Goal: Obtain resource: Obtain resource

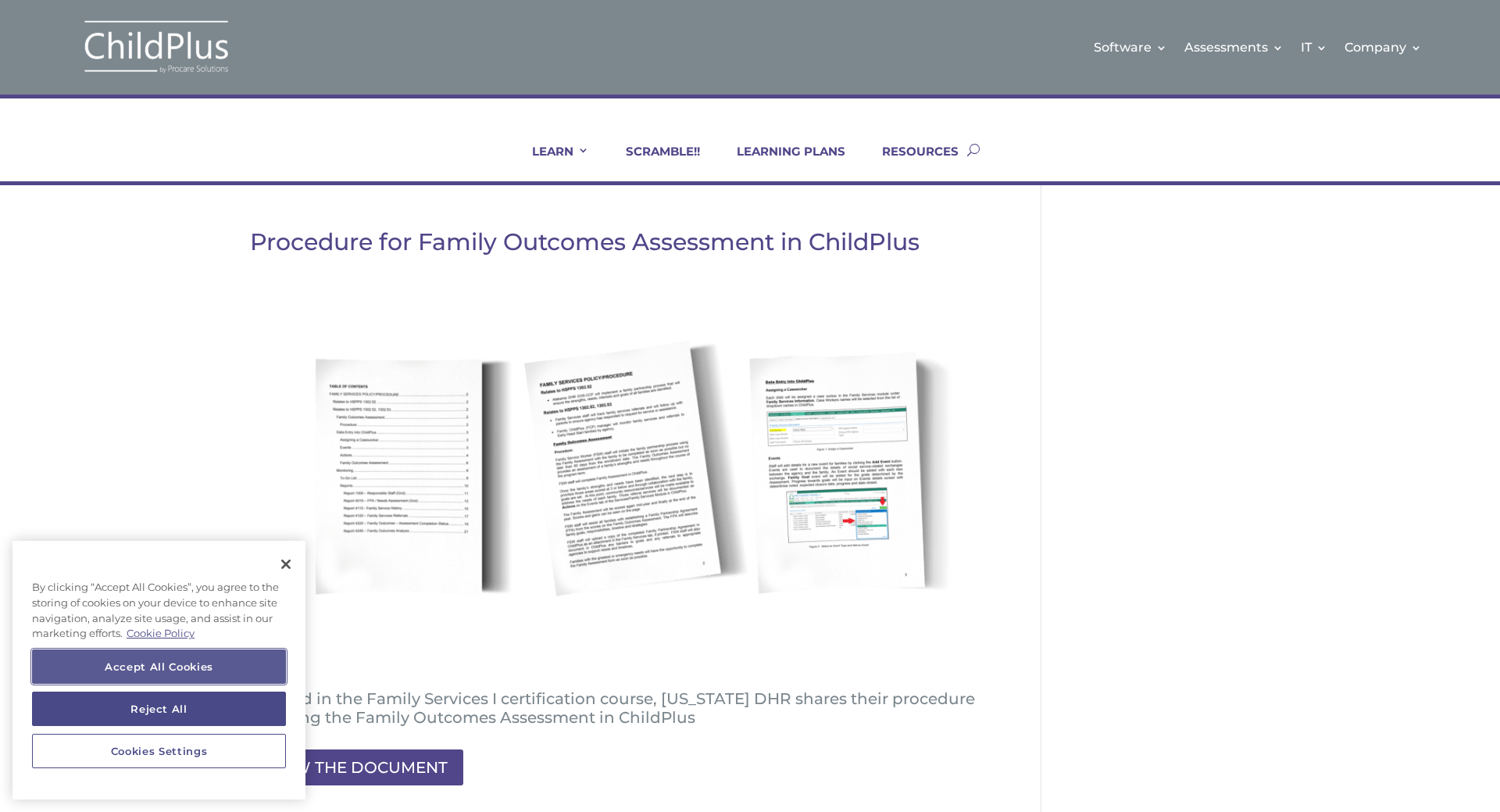
click at [189, 663] on button "Accept All Cookies" at bounding box center [158, 666] width 254 height 34
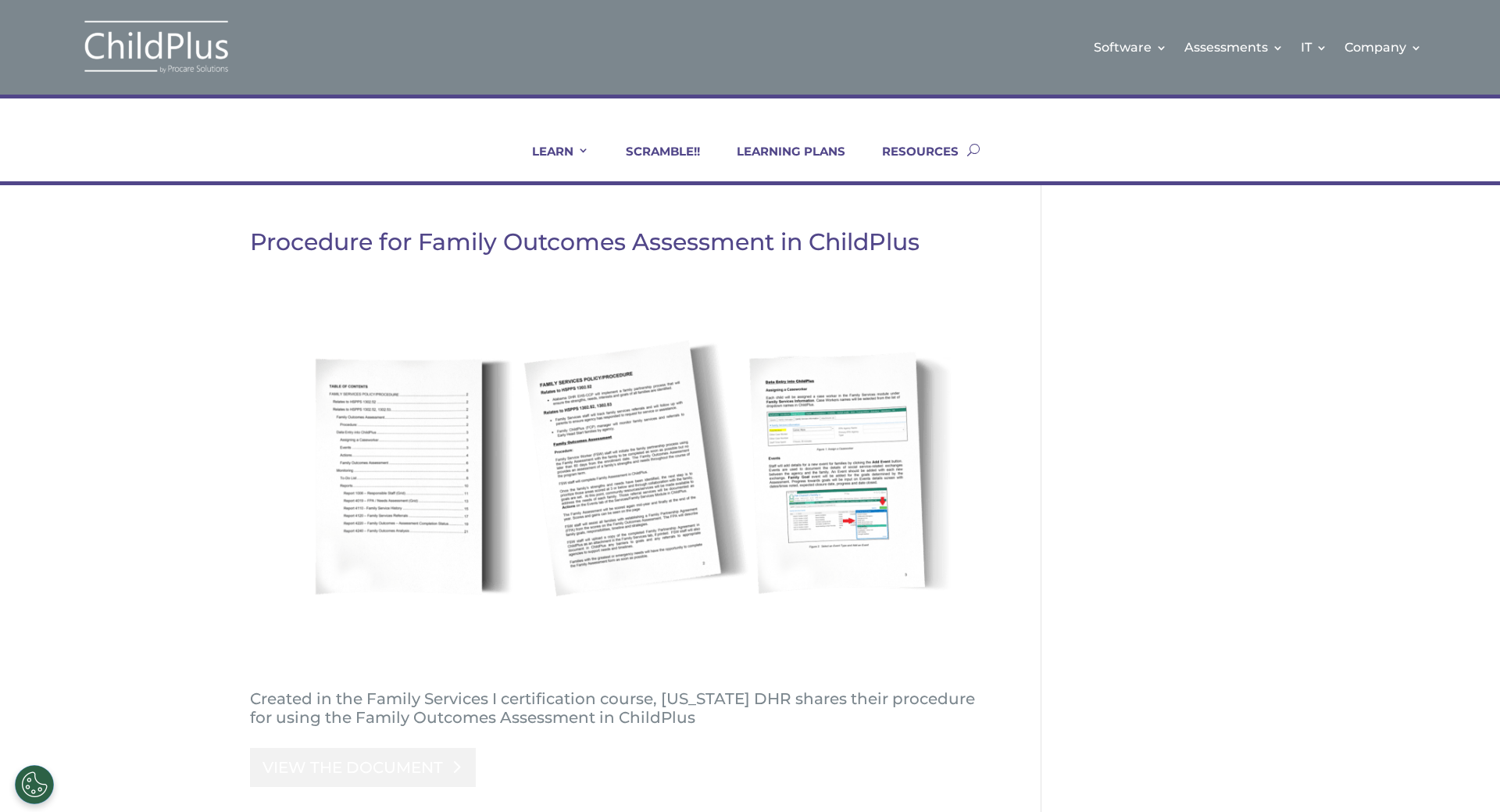
click at [392, 768] on link "VIEW THE DOCUMENT" at bounding box center [362, 767] width 225 height 39
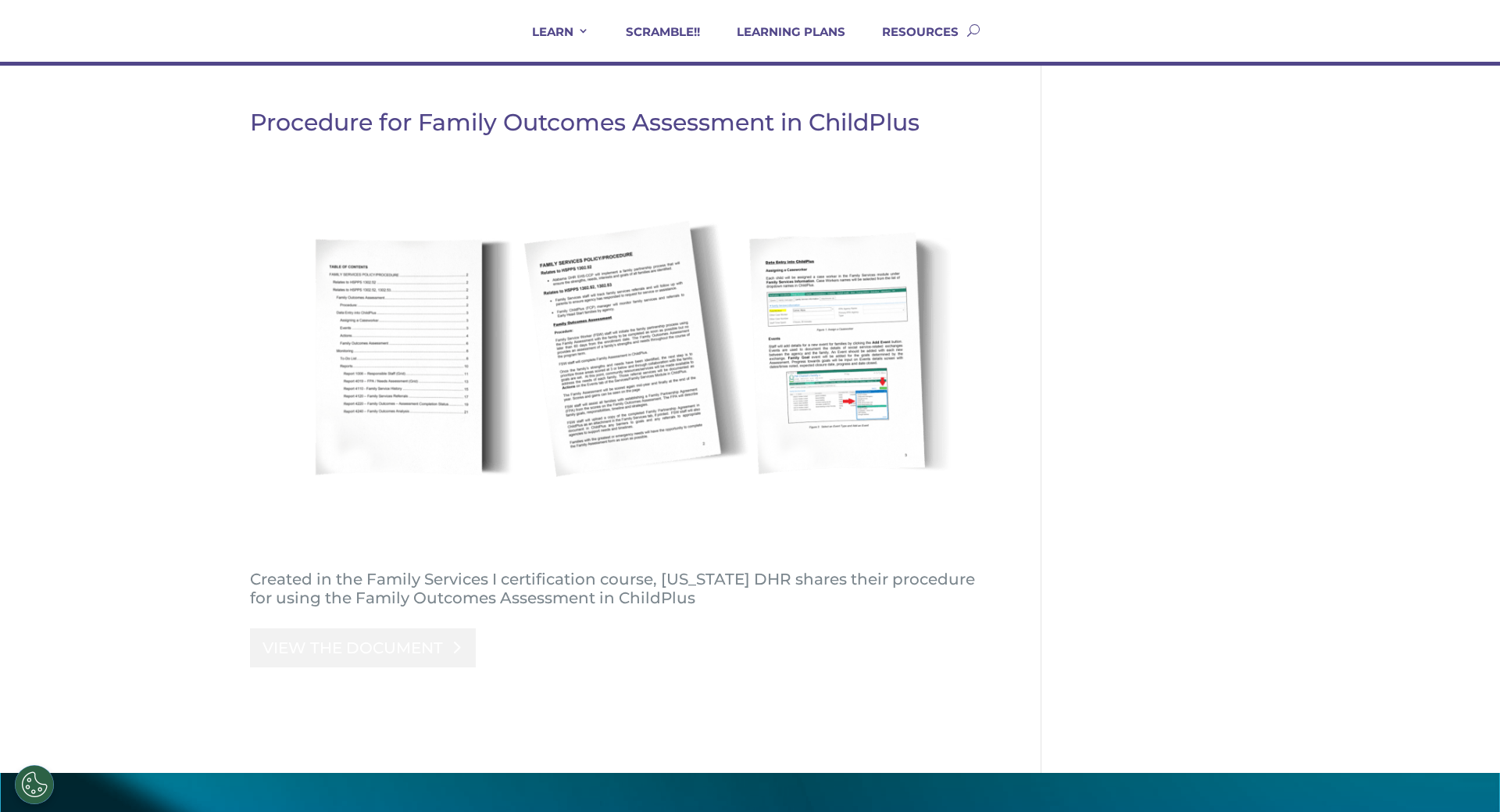
scroll to position [125, 0]
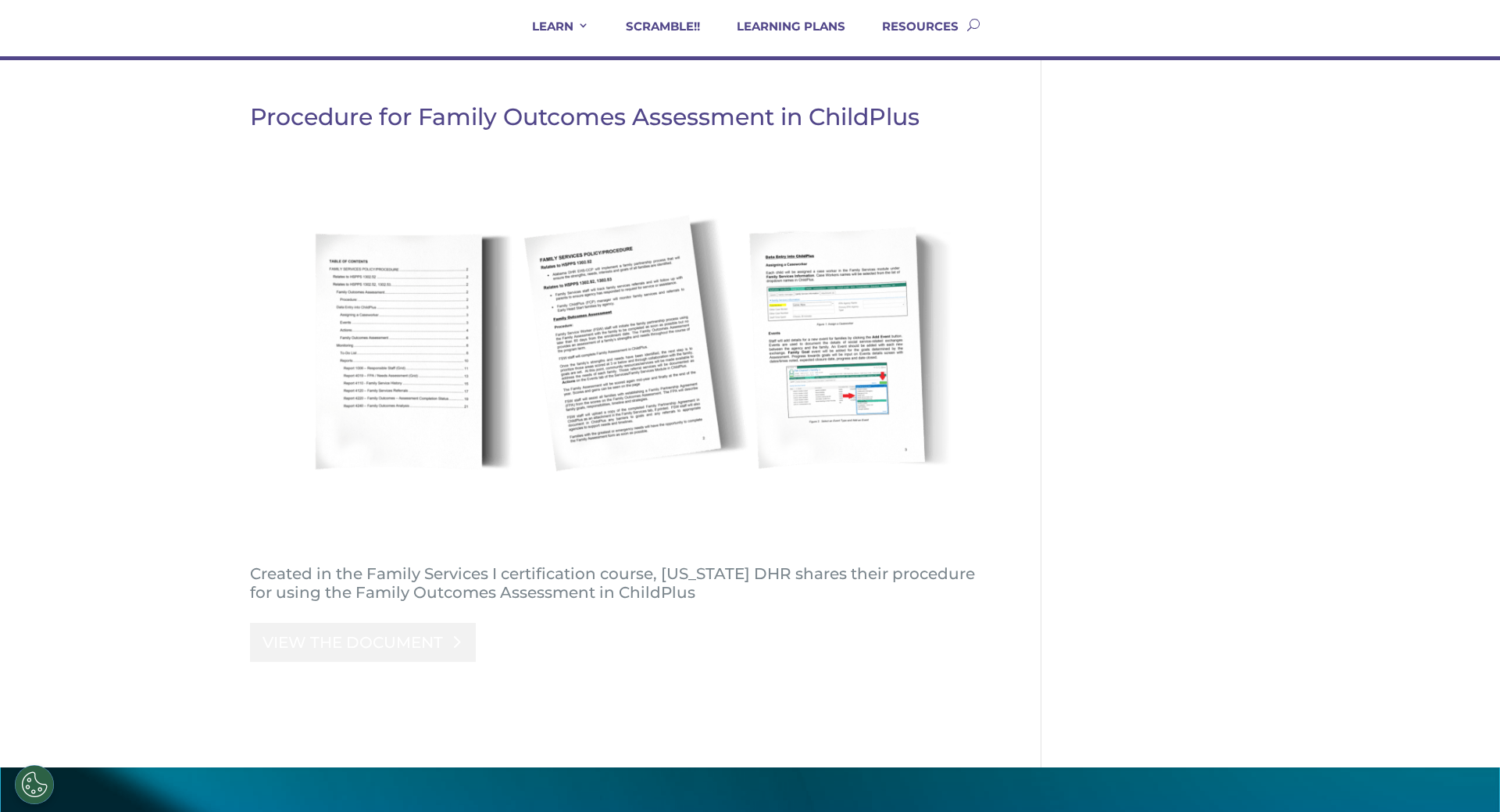
click at [341, 633] on link "VIEW THE DOCUMENT" at bounding box center [362, 642] width 225 height 39
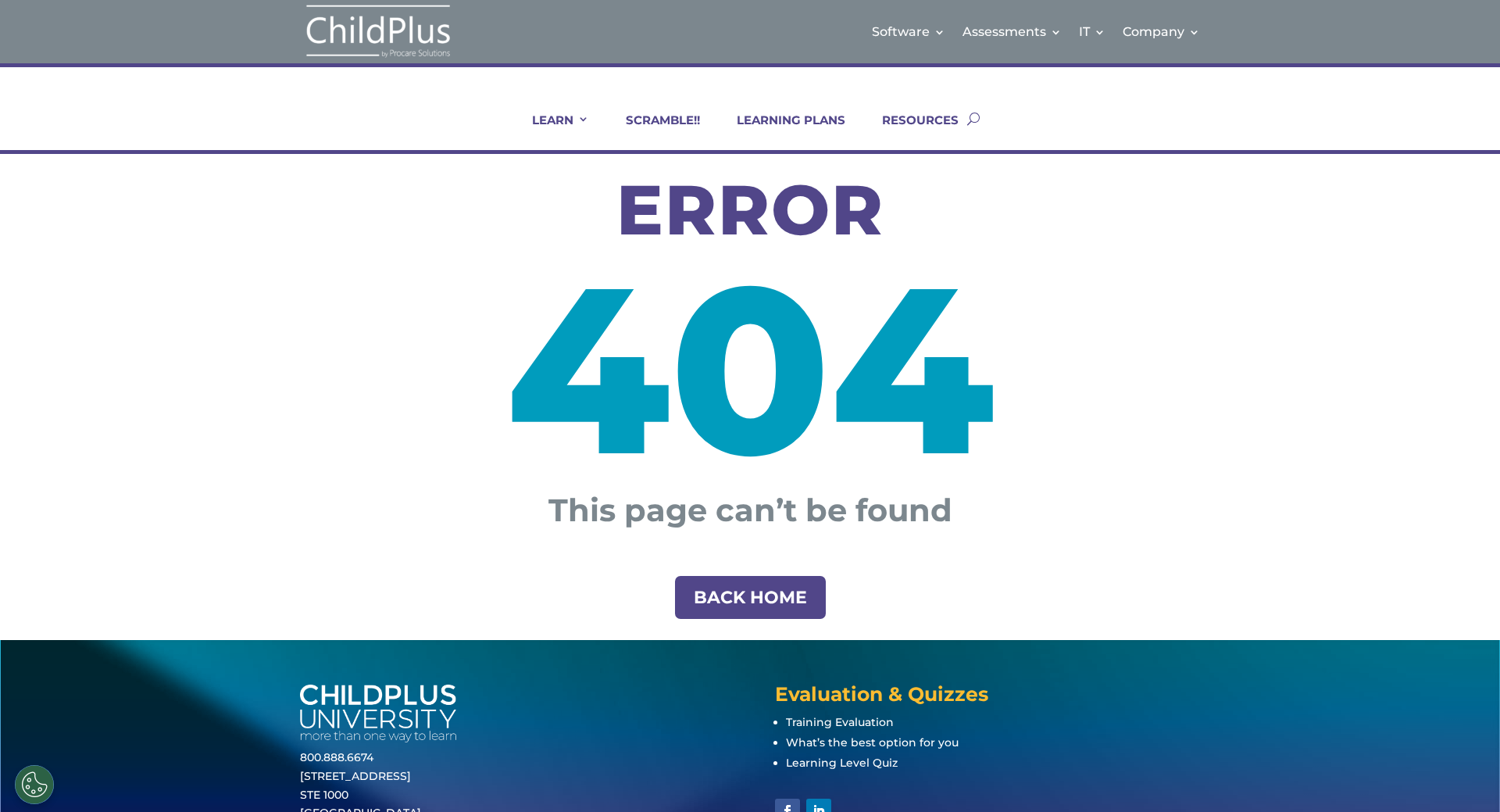
click at [761, 597] on link "BACK HOME" at bounding box center [751, 597] width 151 height 43
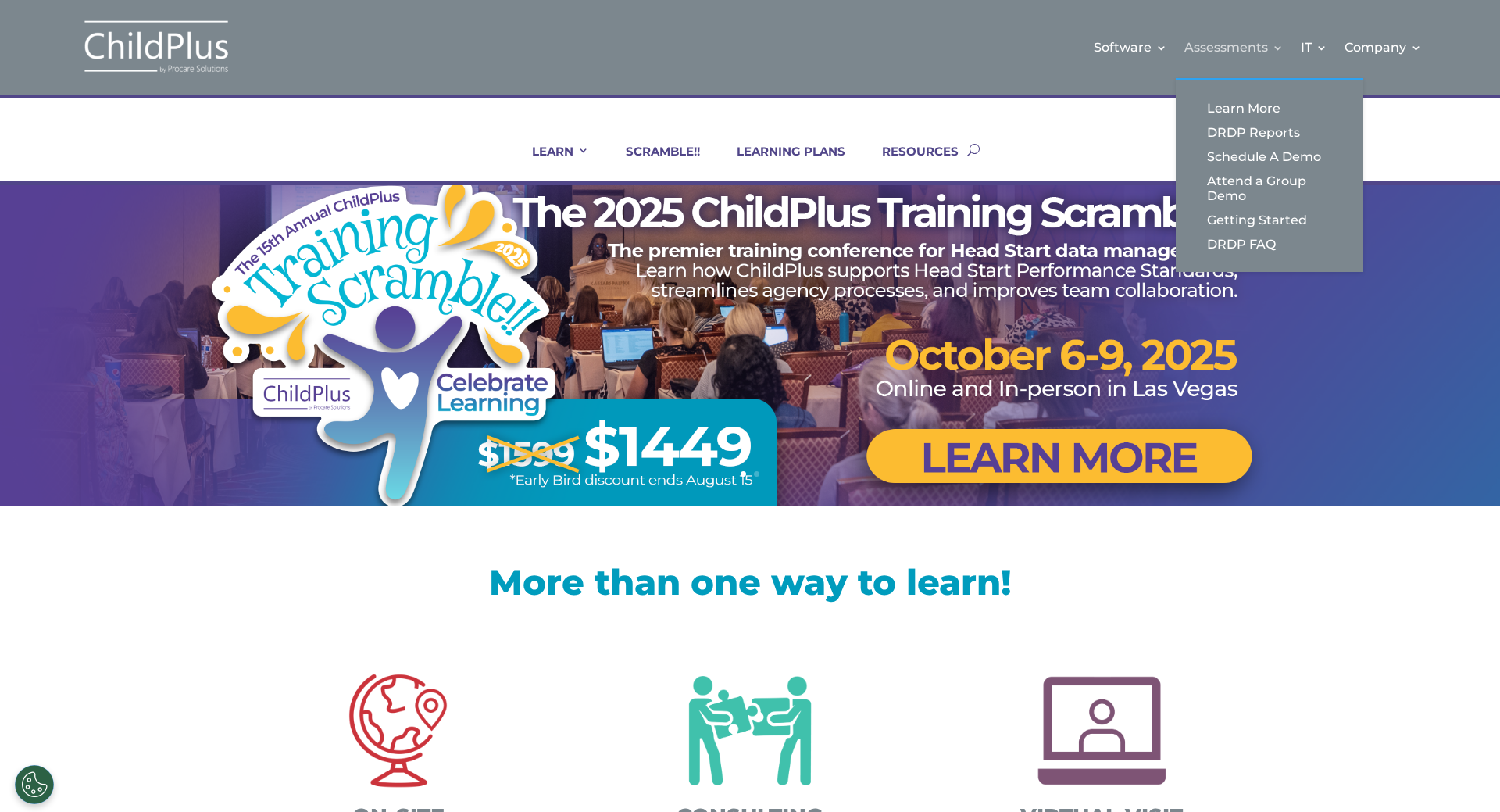
click at [1253, 40] on link "Assessments" at bounding box center [1234, 48] width 99 height 64
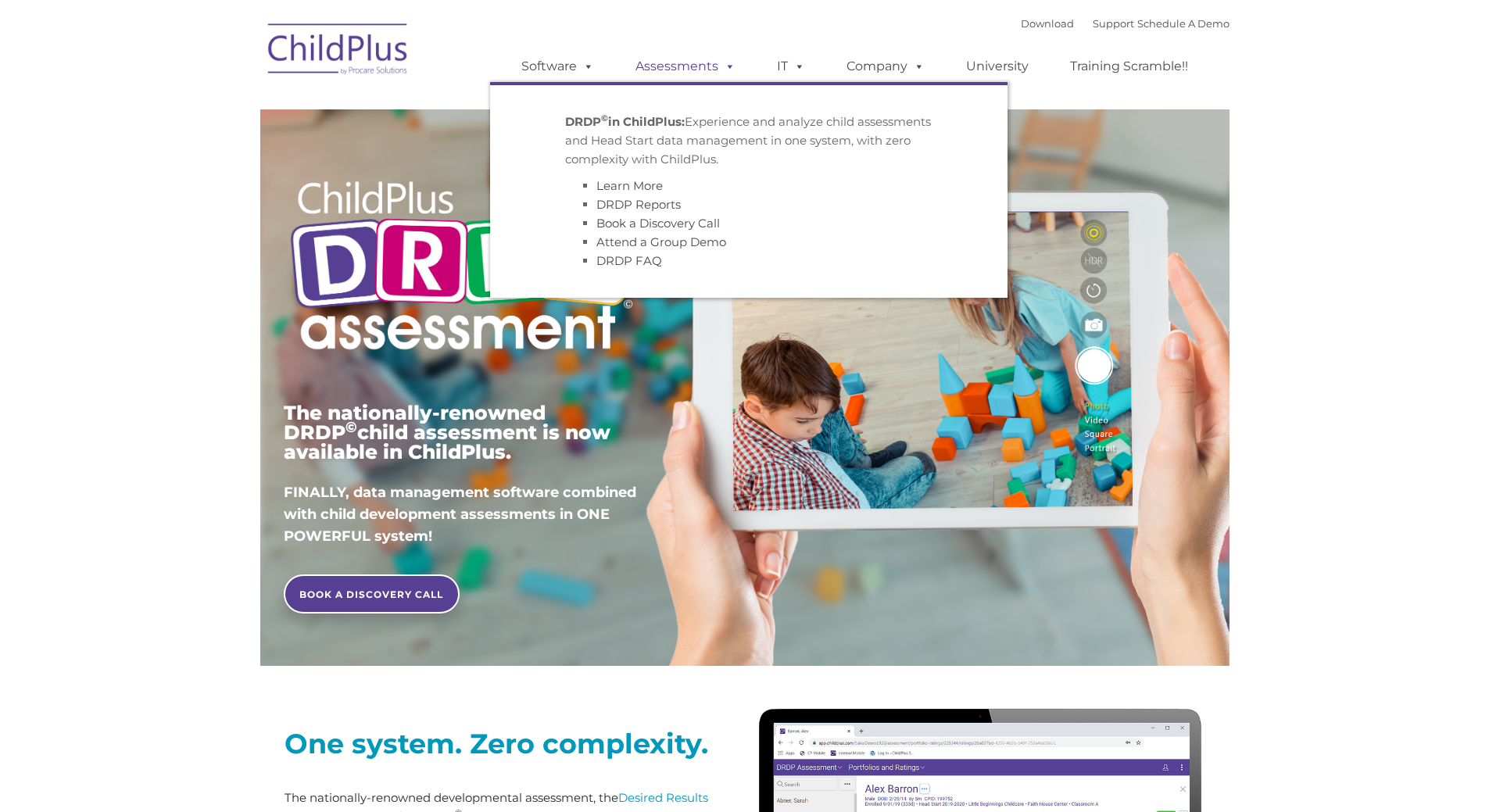
click at [688, 64] on link "Assessments" at bounding box center [685, 66] width 132 height 31
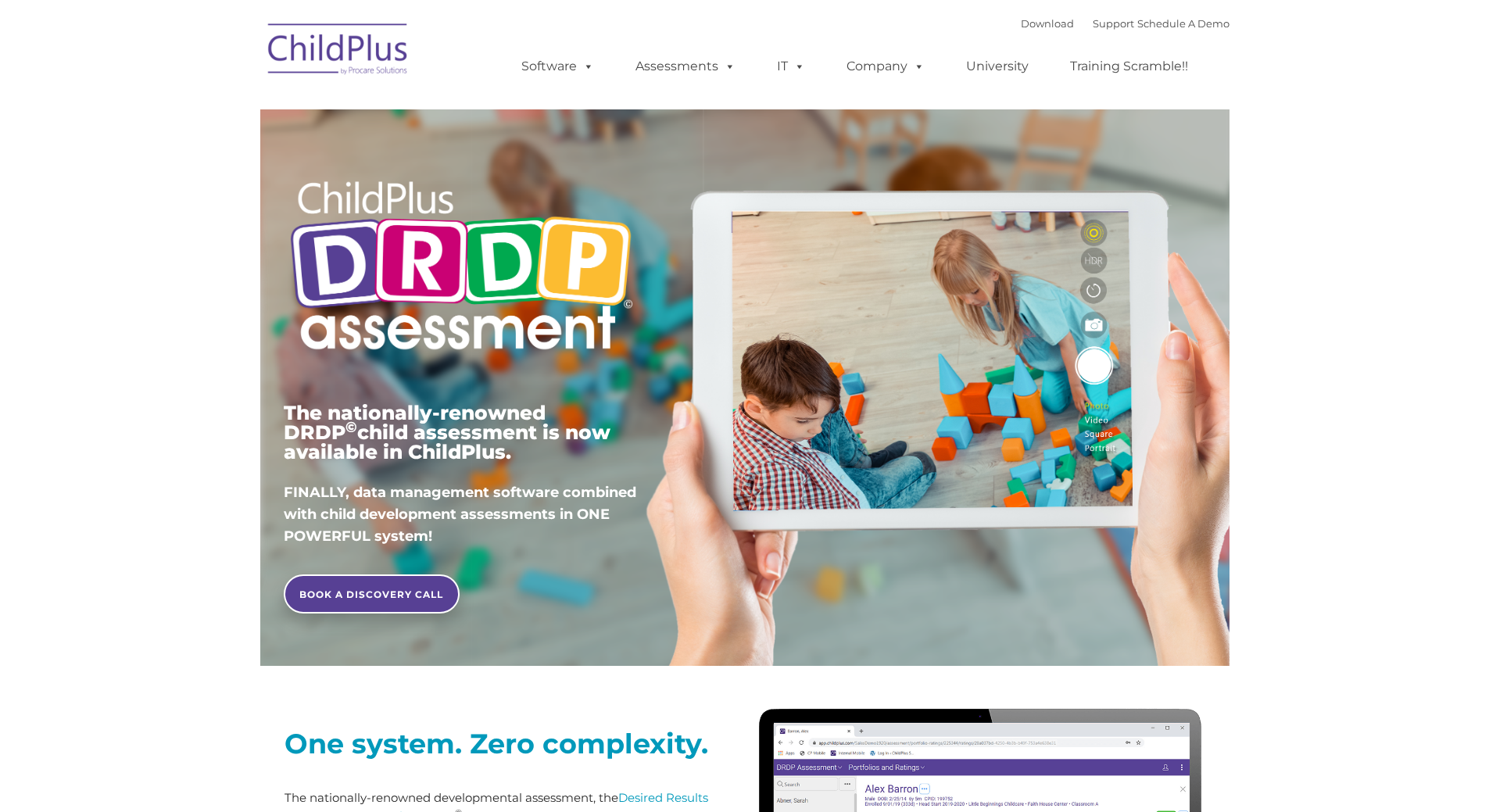
type input ""
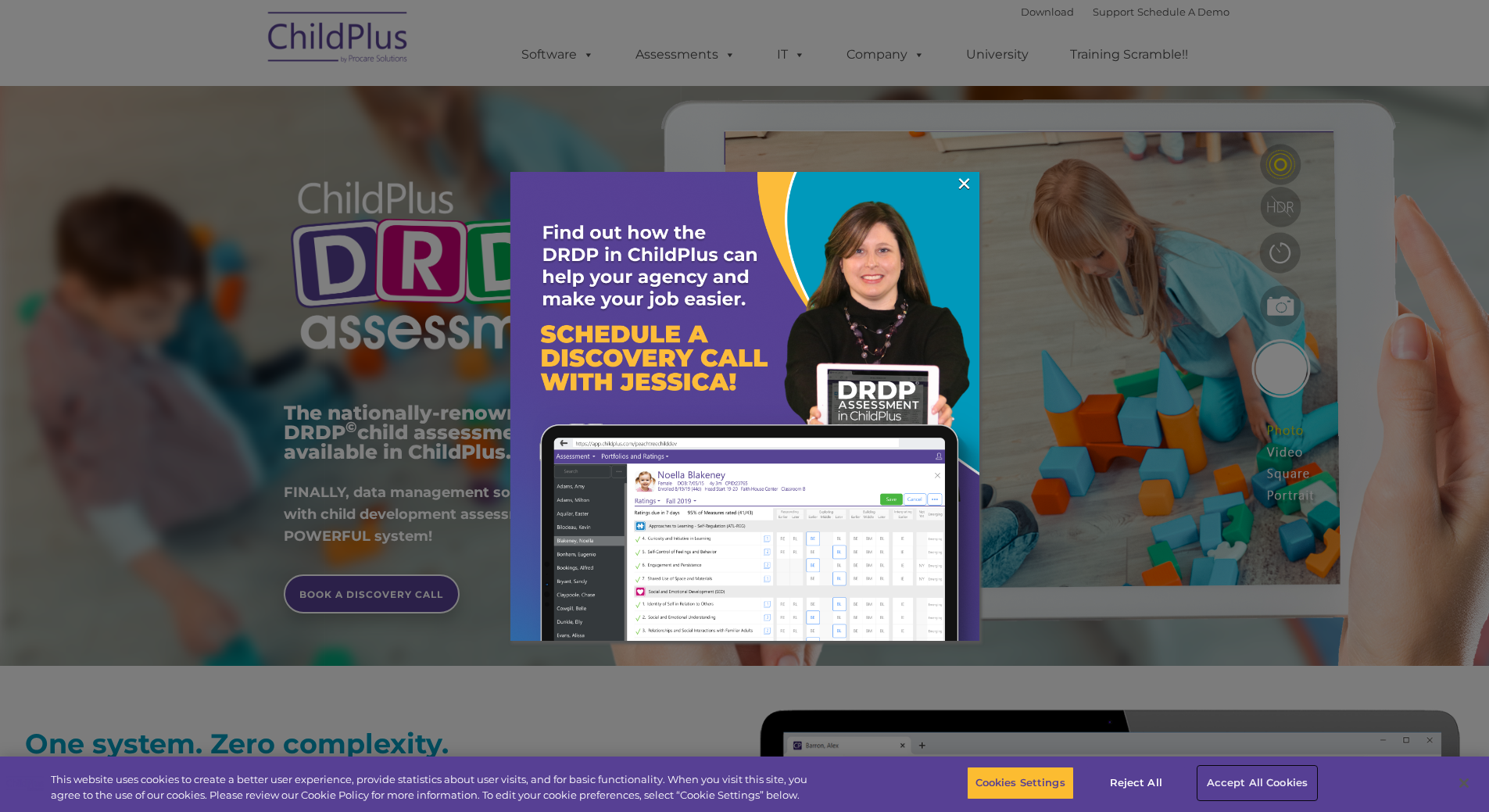
click at [1228, 780] on button "Accept All Cookies" at bounding box center [1257, 783] width 118 height 33
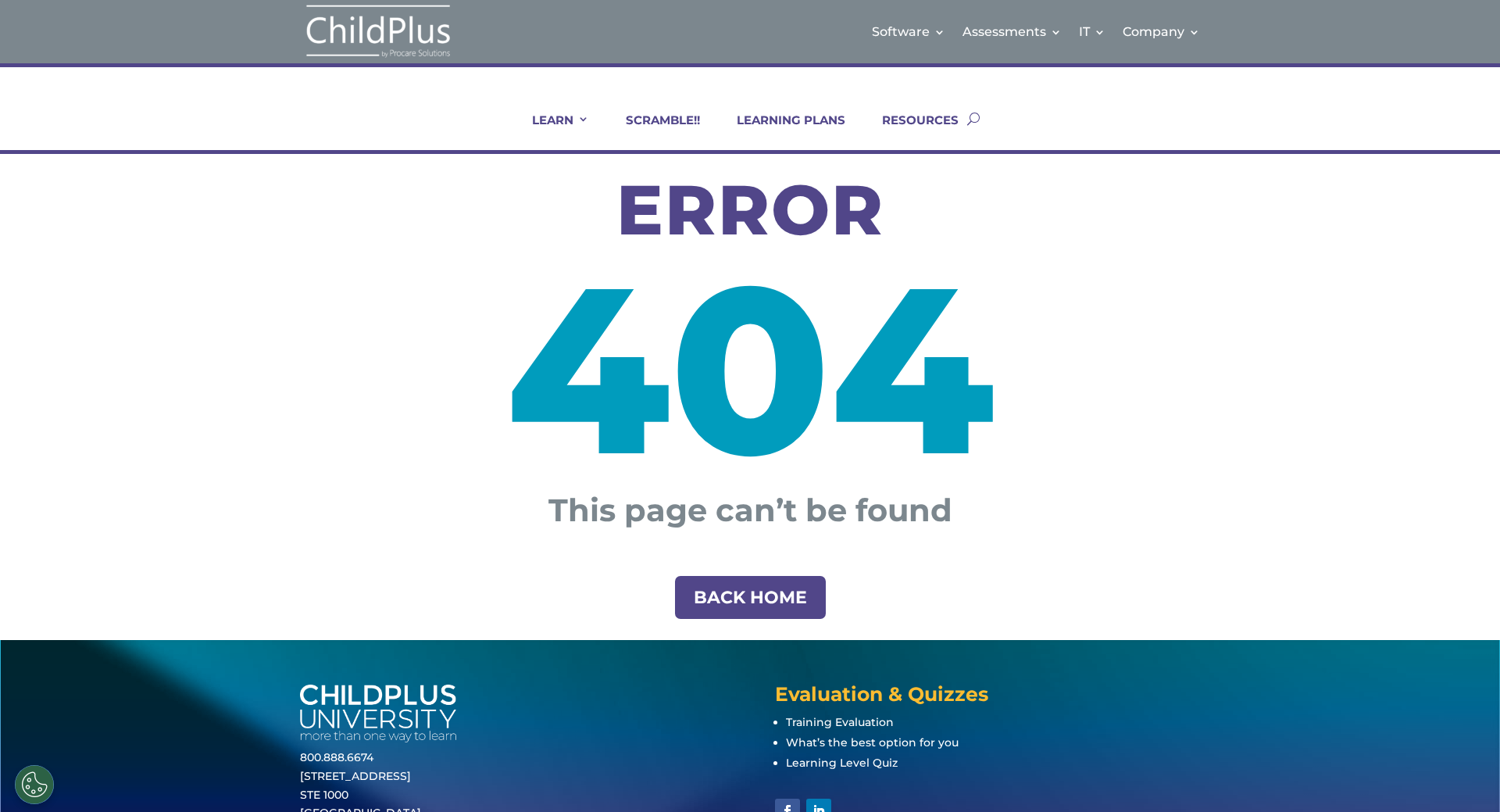
click at [763, 602] on link "BACK HOME" at bounding box center [751, 597] width 151 height 43
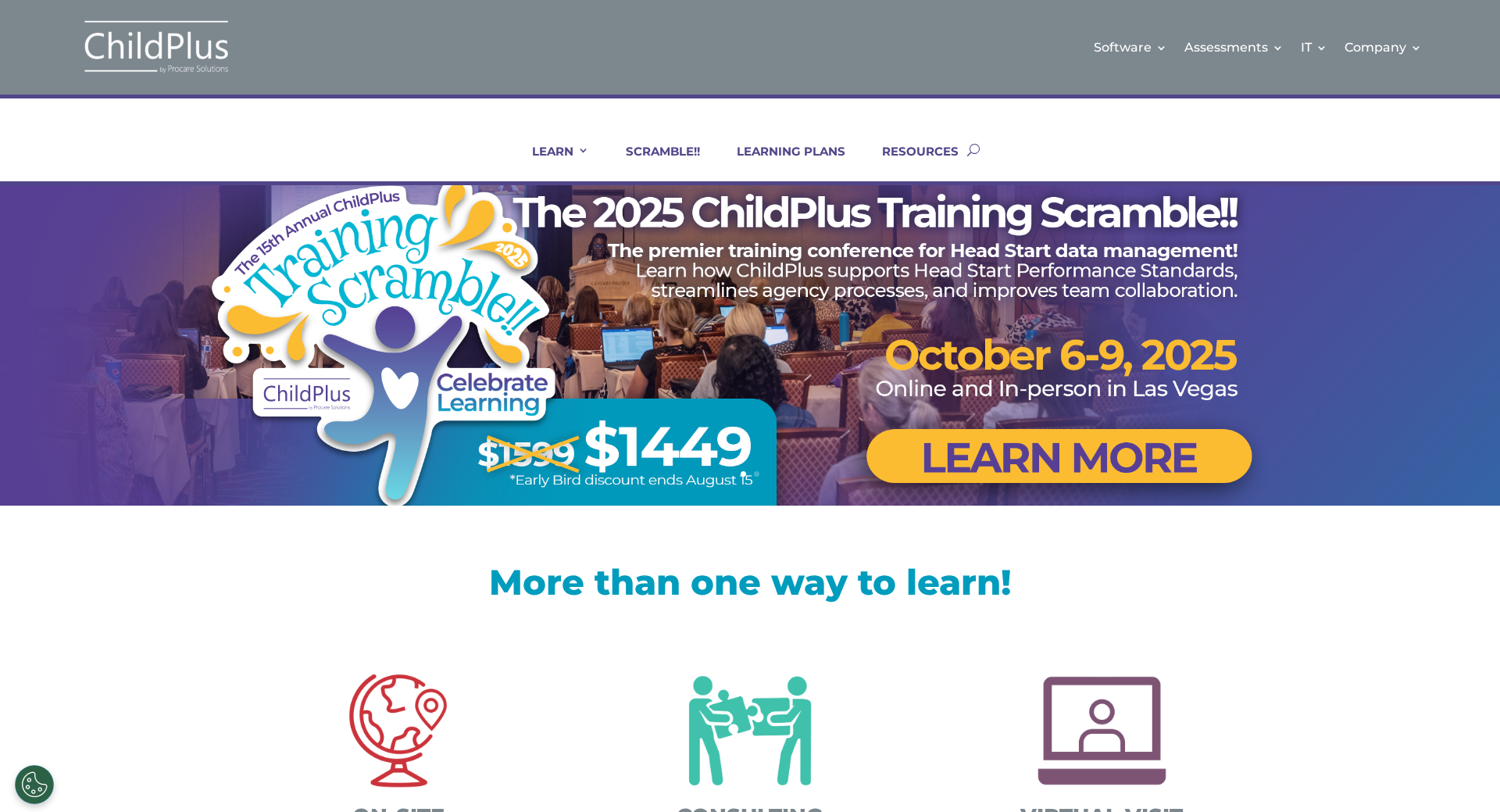
click at [971, 142] on button "button" at bounding box center [973, 150] width 13 height 64
click at [861, 144] on input "search" at bounding box center [731, 149] width 962 height 17
type input "family outcomes asssessment tool"
